Goal: Find specific page/section: Find specific page/section

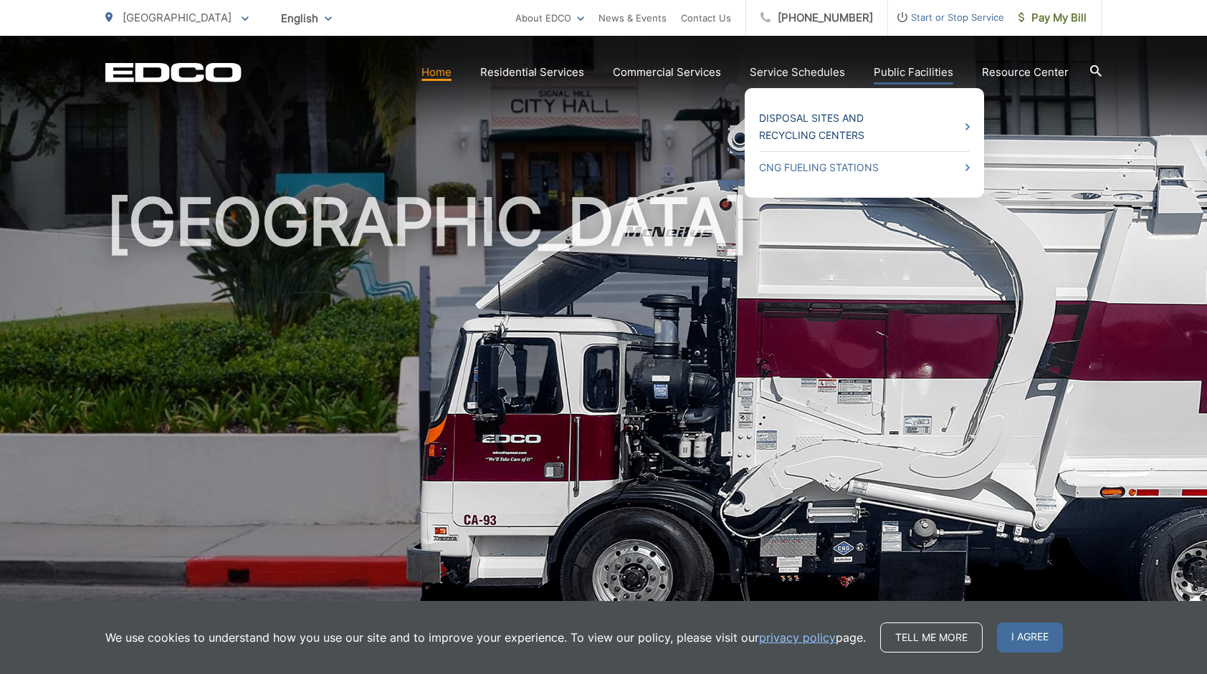
click at [839, 138] on link "Disposal Sites and Recycling Centers" at bounding box center [864, 127] width 211 height 34
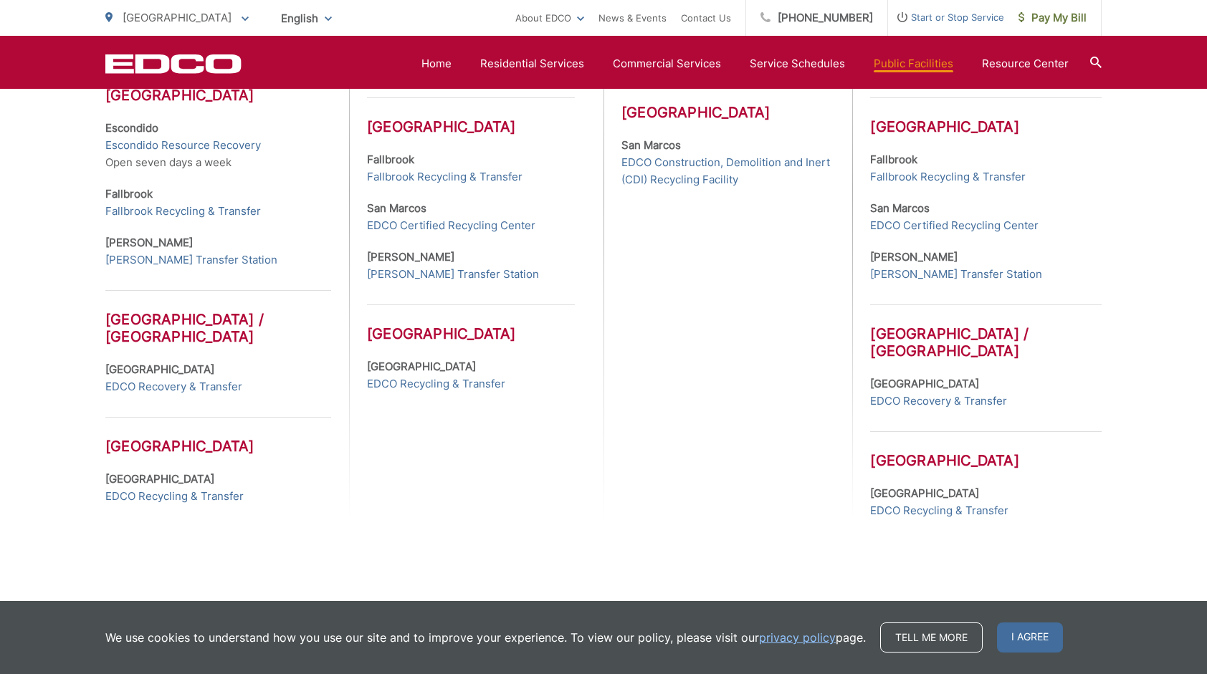
scroll to position [659, 0]
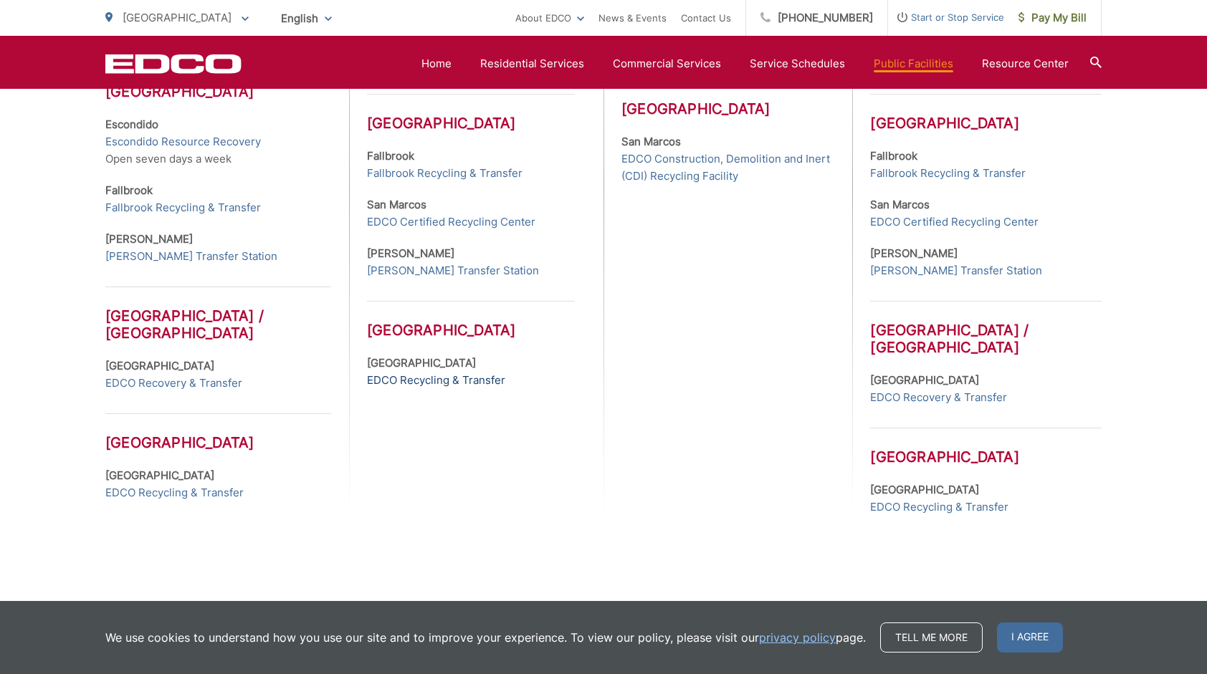
click at [481, 375] on link "EDCO Recycling & Transfer" at bounding box center [436, 380] width 138 height 17
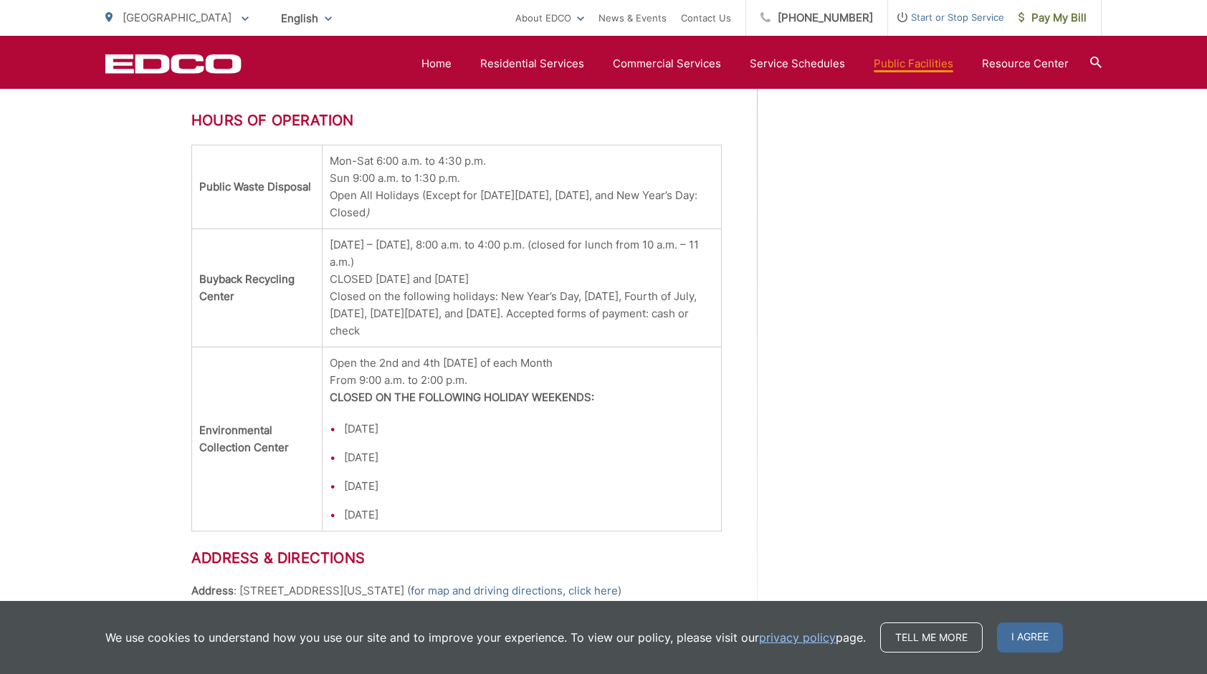
scroll to position [1668, 0]
